Goal: Register for event/course

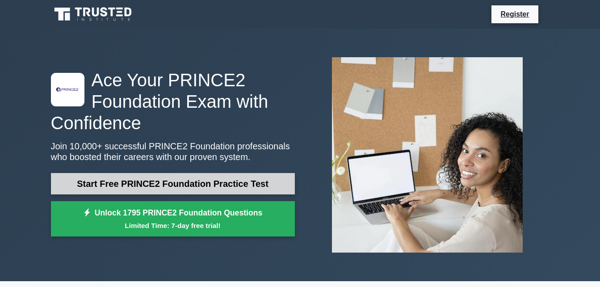
click at [184, 186] on link "Start Free PRINCE2 Foundation Practice Test" at bounding box center [173, 183] width 244 height 21
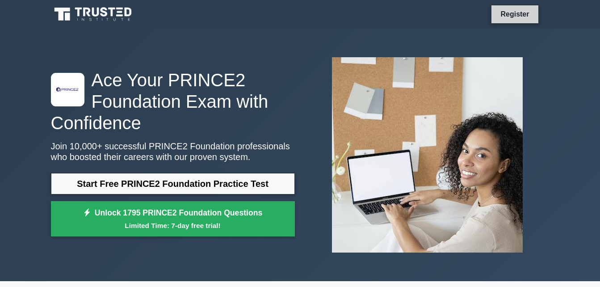
click at [501, 14] on link "Register" at bounding box center [514, 13] width 39 height 11
